Goal: Navigation & Orientation: Go to known website

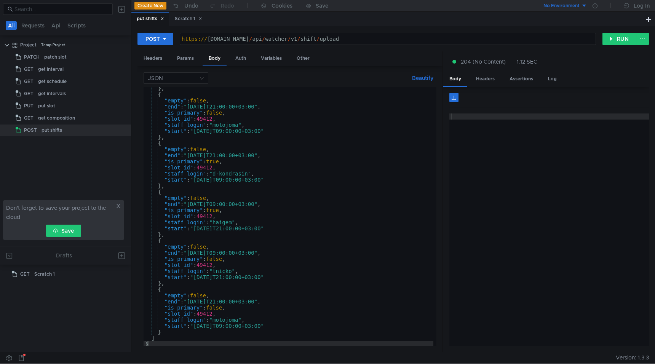
scroll to position [5434, 0]
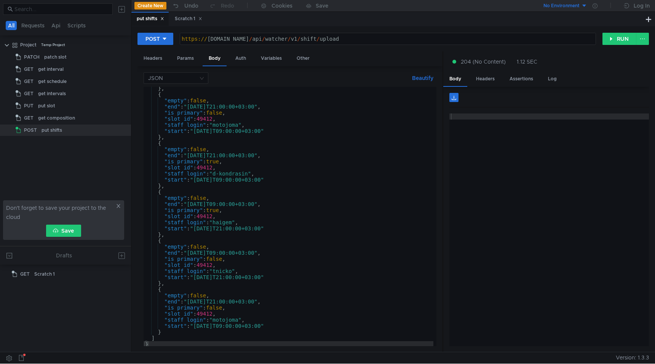
scroll to position [5434, 0]
